Goal: Use online tool/utility: Use online tool/utility

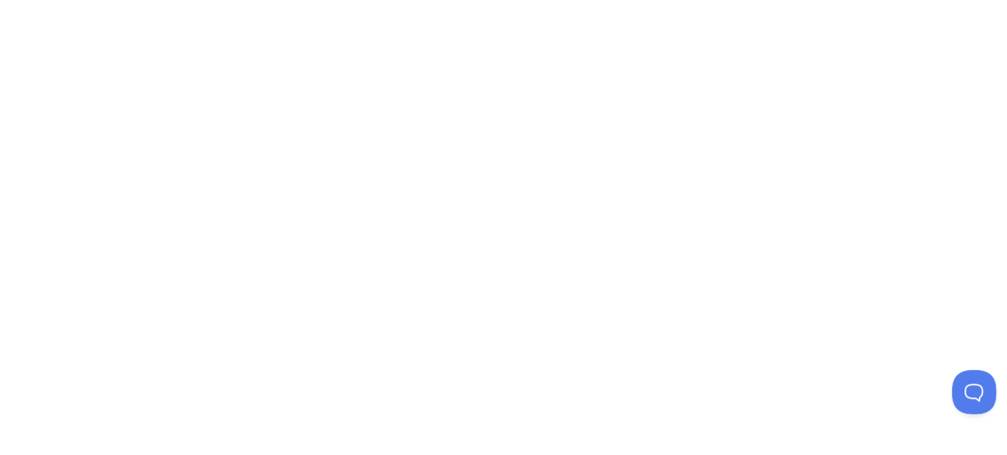
click at [961, 375] on button at bounding box center [970, 389] width 39 height 39
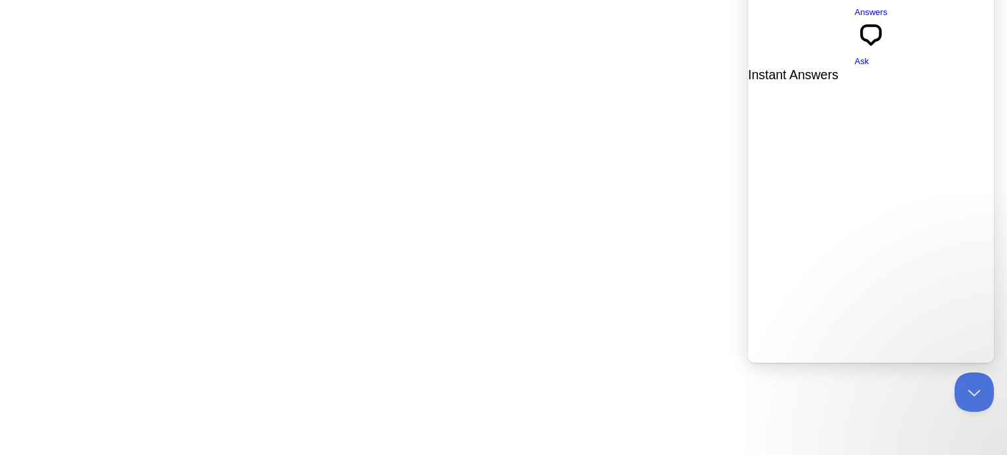
click at [639, 209] on div at bounding box center [503, 227] width 1007 height 455
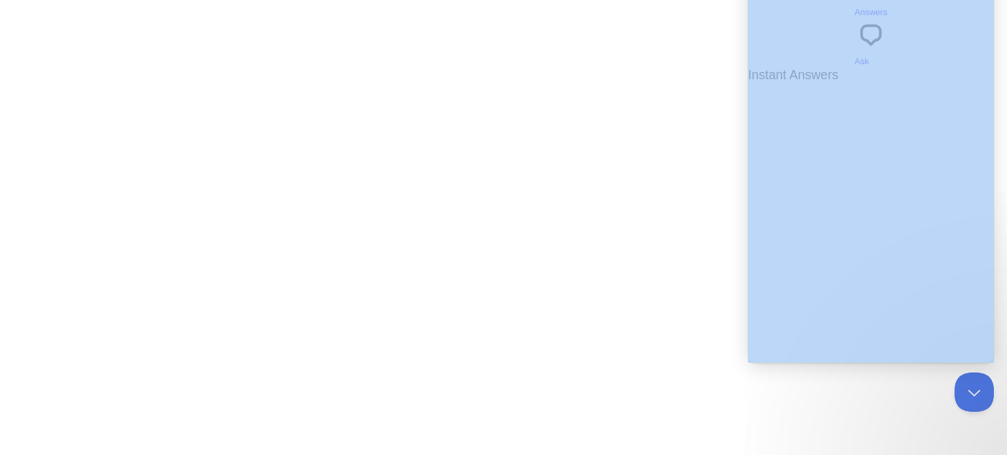
click at [638, 207] on div at bounding box center [503, 227] width 1007 height 455
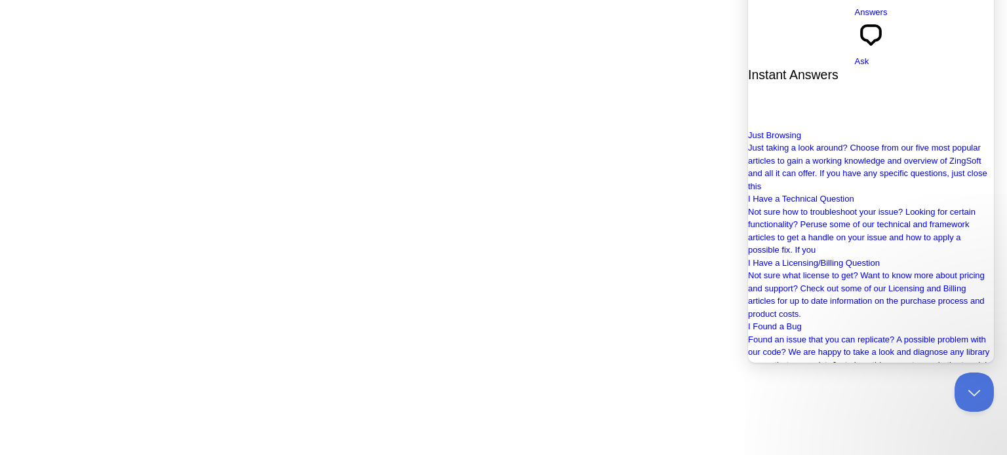
click at [637, 163] on div at bounding box center [503, 227] width 1007 height 455
click at [962, 383] on button "Close Beacon popover" at bounding box center [970, 389] width 39 height 39
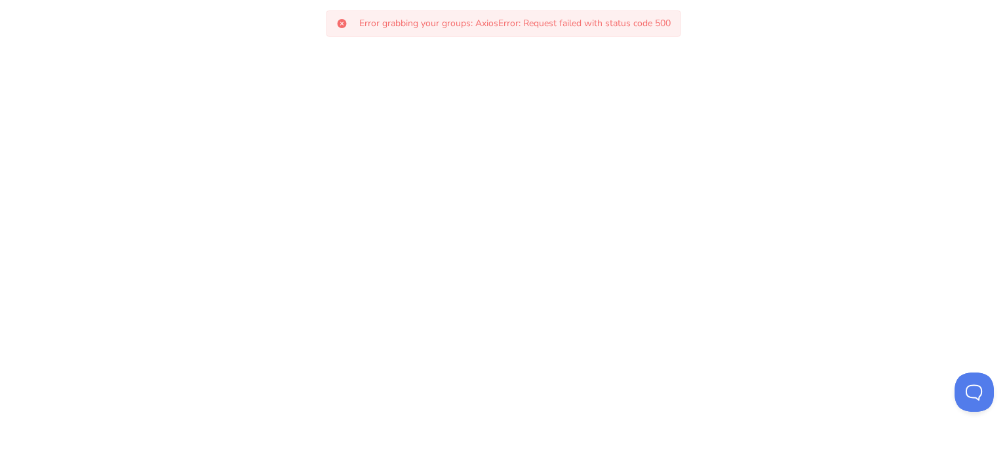
click at [574, 31] on div "Error grabbing your groups: AxiosError: Request failed with status code 500" at bounding box center [503, 23] width 355 height 26
click at [576, 28] on p "Error grabbing your groups: AxiosError: Request failed with status code 500" at bounding box center [514, 23] width 311 height 9
